Goal: Find specific fact: Find specific fact

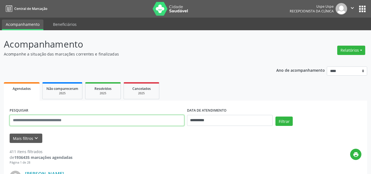
click at [86, 121] on input "text" at bounding box center [97, 120] width 174 height 11
type input "**********"
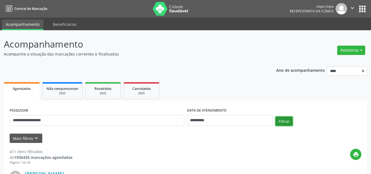
click at [284, 120] on button "Filtrar" at bounding box center [283, 120] width 17 height 9
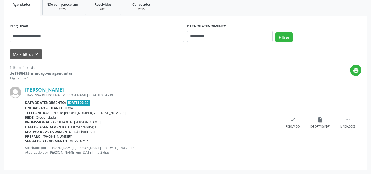
scroll to position [84, 0]
click at [47, 88] on link "[PERSON_NAME]" at bounding box center [44, 89] width 39 height 6
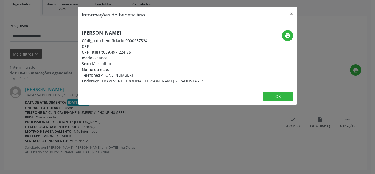
click at [115, 52] on div "CPF Titular: 059.497.224-85" at bounding box center [143, 52] width 123 height 6
click at [116, 52] on div "CPF Titular: 059.497.224-85" at bounding box center [143, 52] width 123 height 6
drag, startPoint x: 104, startPoint y: 52, endPoint x: 131, endPoint y: 52, distance: 27.2
click at [131, 52] on div "CPF Titular: 059.497.224-85" at bounding box center [143, 52] width 123 height 6
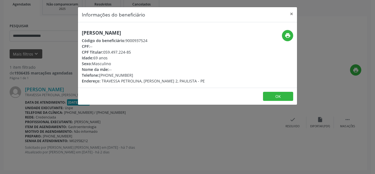
copy div "059.497.224-85"
click at [291, 14] on button "×" at bounding box center [291, 13] width 11 height 13
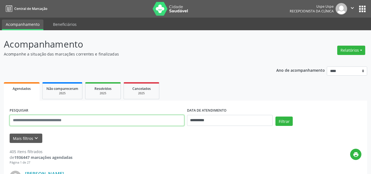
click at [82, 120] on input "text" at bounding box center [97, 120] width 174 height 11
type input "**********"
click at [275, 116] on button "Filtrar" at bounding box center [283, 120] width 17 height 9
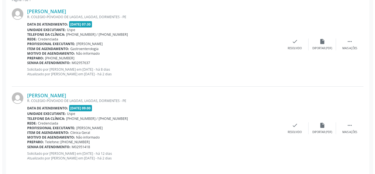
scroll to position [168, 0]
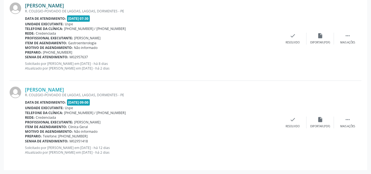
click at [64, 4] on link "Jorge Soares de Souza" at bounding box center [44, 5] width 39 height 6
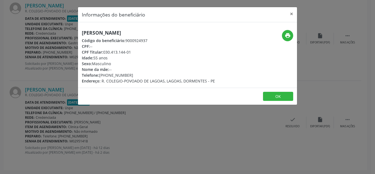
click at [109, 54] on div "CPF Titular: 030.413.144-01" at bounding box center [148, 52] width 133 height 6
drag, startPoint x: 133, startPoint y: 54, endPoint x: 103, endPoint y: 53, distance: 29.9
click at [103, 53] on div "CPF Titular: 030.413.144-01" at bounding box center [148, 52] width 133 height 6
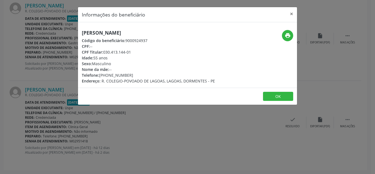
drag, startPoint x: 114, startPoint y: 55, endPoint x: 100, endPoint y: 52, distance: 14.5
click at [100, 52] on span "CPF Titular:" at bounding box center [92, 51] width 21 height 5
drag, startPoint x: 104, startPoint y: 52, endPoint x: 132, endPoint y: 52, distance: 28.5
click at [132, 52] on div "CPF Titular: 030.413.144-01" at bounding box center [148, 52] width 133 height 6
copy div "030.413.144-01"
